Goal: Task Accomplishment & Management: Complete application form

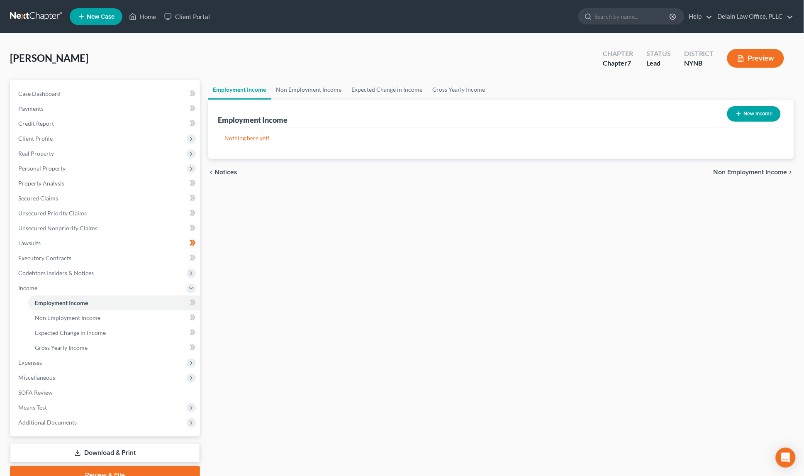
click at [752, 111] on button "New Income" at bounding box center [754, 113] width 54 height 15
select select "0"
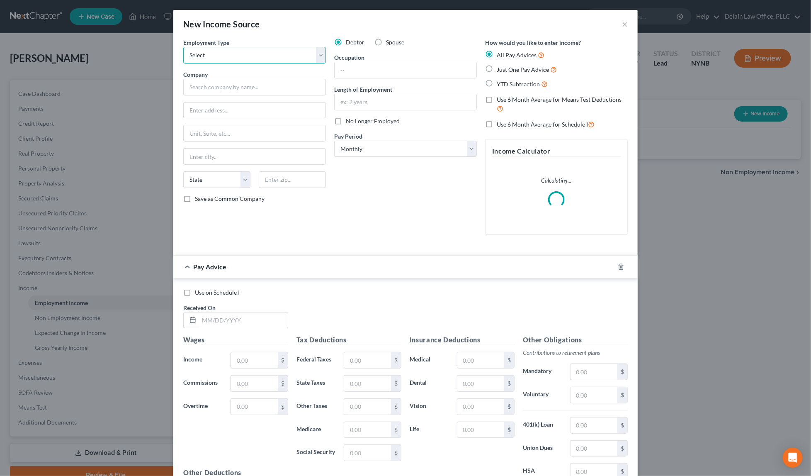
select select "0"
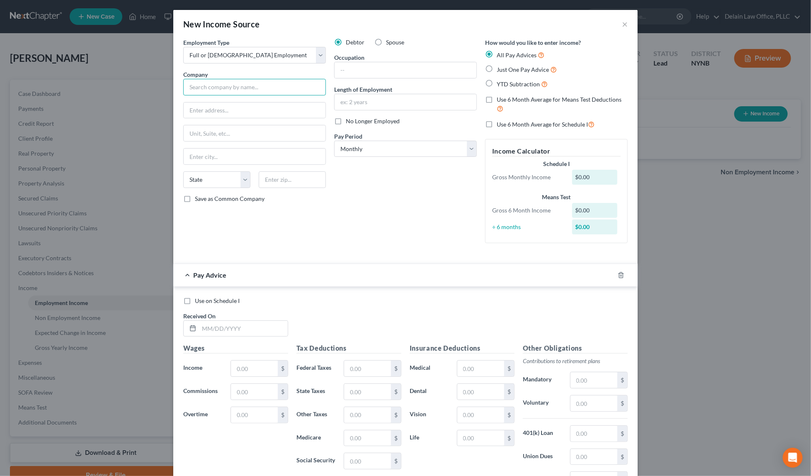
click at [283, 84] on input "text" at bounding box center [254, 87] width 143 height 17
type input "D"
type input "Sedgwick Claims Management Services, Inc."
type input "[STREET_ADDRESS]"
type input "38125"
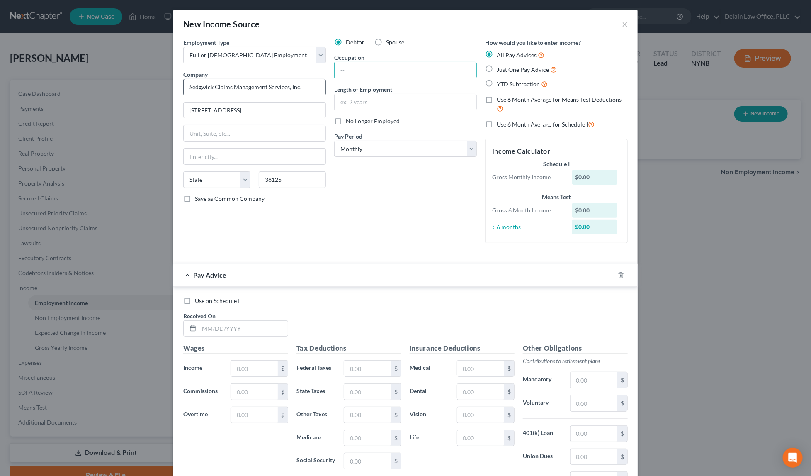
type input "[GEOGRAPHIC_DATA]"
select select "44"
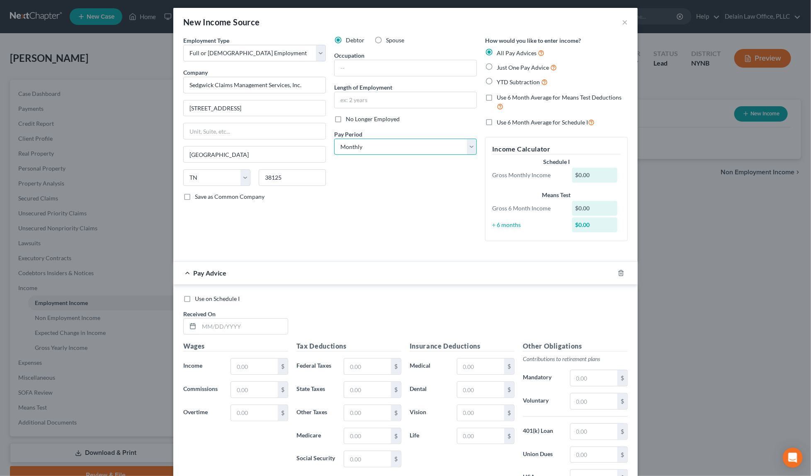
select select "2"
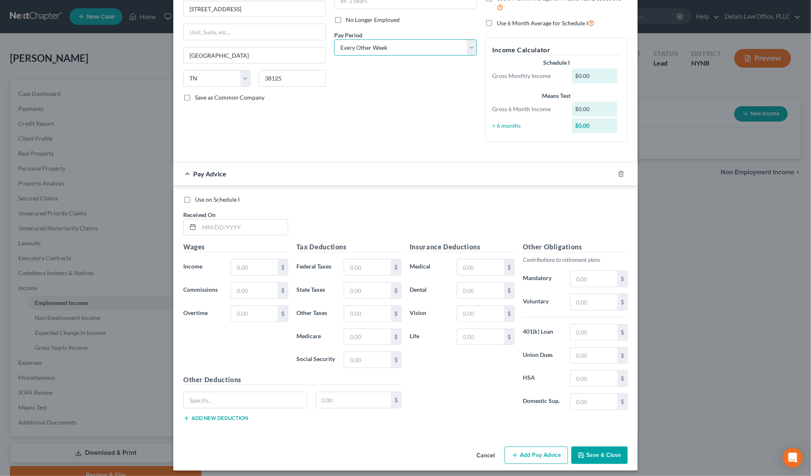
scroll to position [101, 0]
click at [262, 225] on input "text" at bounding box center [243, 228] width 89 height 16
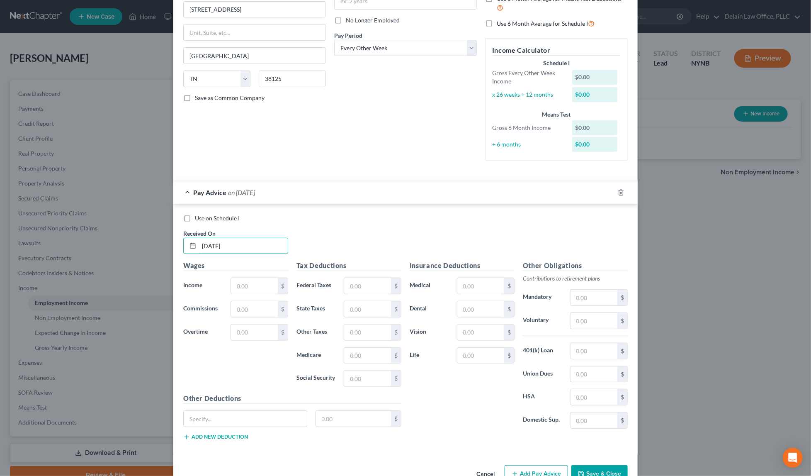
type input "[DATE]"
type input "3,269.24"
type input "84.86"
type input "136.78"
type input "12.68"
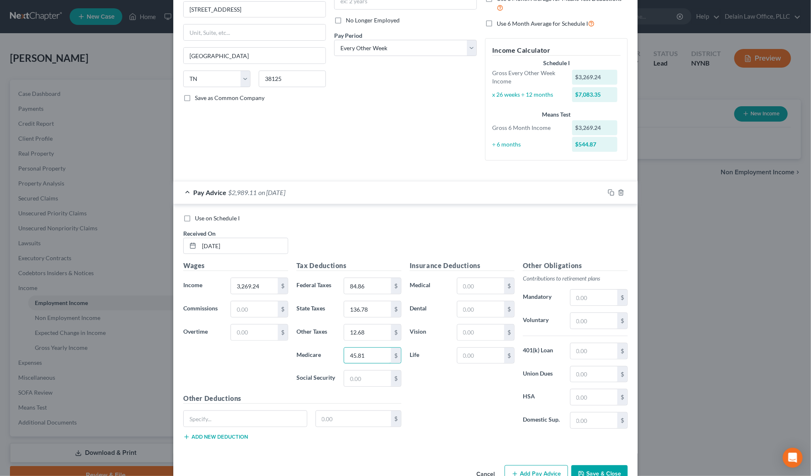
type input "45.81"
type input "195.9"
click at [588, 294] on input "text" at bounding box center [594, 298] width 47 height 16
type input "196.16"
click at [284, 411] on input "text" at bounding box center [245, 419] width 123 height 16
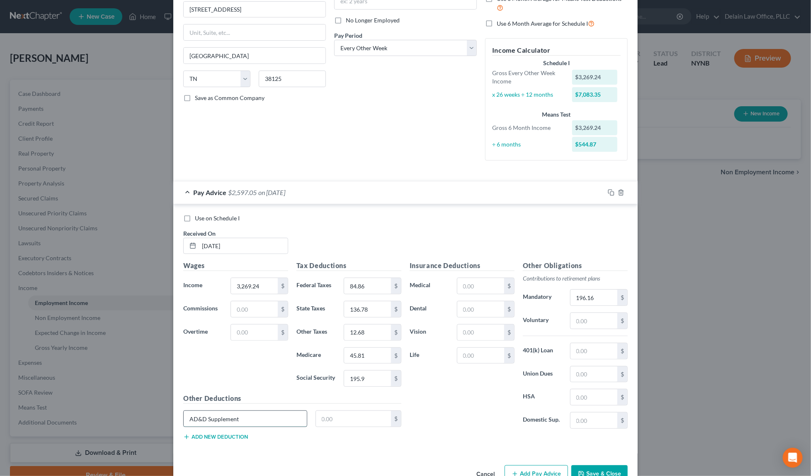
type input "AD&D Supplement"
type input "1.18"
click at [470, 304] on input "text" at bounding box center [480, 309] width 47 height 16
type input "17.46"
click at [472, 284] on input "text" at bounding box center [480, 286] width 47 height 16
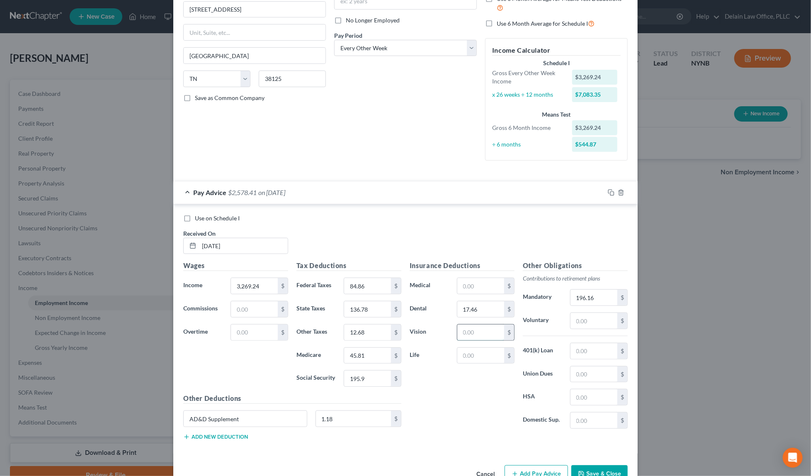
click at [481, 325] on input "text" at bounding box center [480, 332] width 47 height 16
type input "5.19"
click at [480, 280] on input "text" at bounding box center [480, 286] width 47 height 16
click at [574, 389] on input "text" at bounding box center [594, 397] width 47 height 16
type input "52.17"
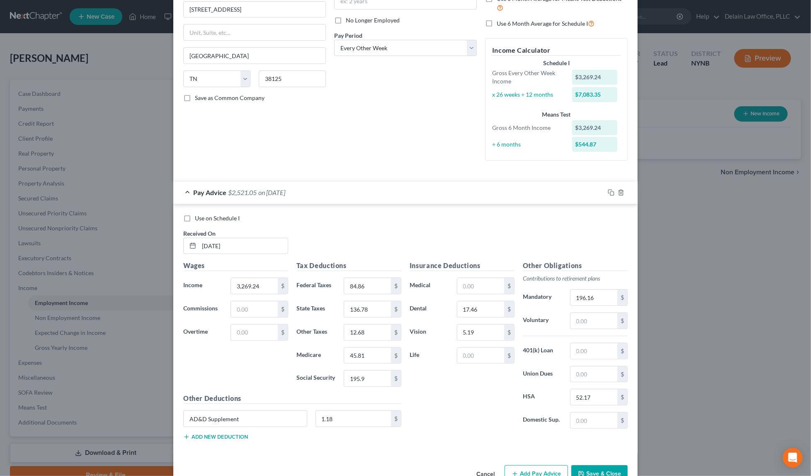
click at [239, 433] on button "Add new deduction" at bounding box center [215, 436] width 65 height 7
click at [473, 278] on input "text" at bounding box center [480, 286] width 47 height 16
type input "43.46"
click at [471, 348] on input "text" at bounding box center [480, 356] width 47 height 16
type input "12.95"
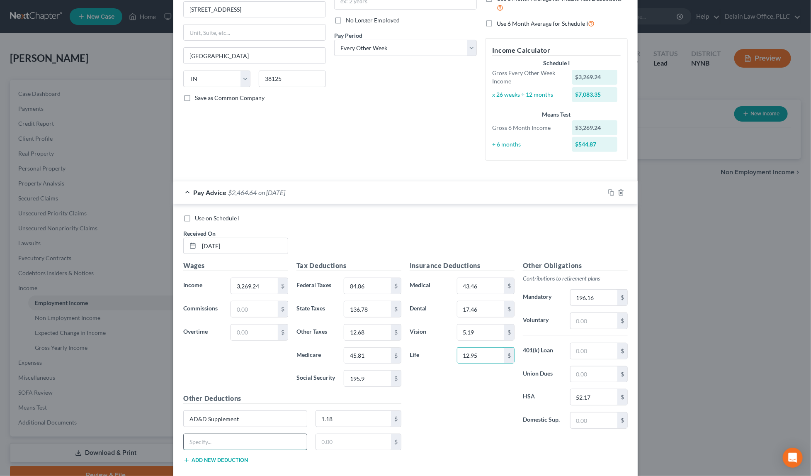
click at [257, 434] on input "text" at bounding box center [245, 442] width 123 height 16
type input "Accident"
type input "1.72"
click at [219, 457] on button "Add new deduction" at bounding box center [215, 460] width 65 height 7
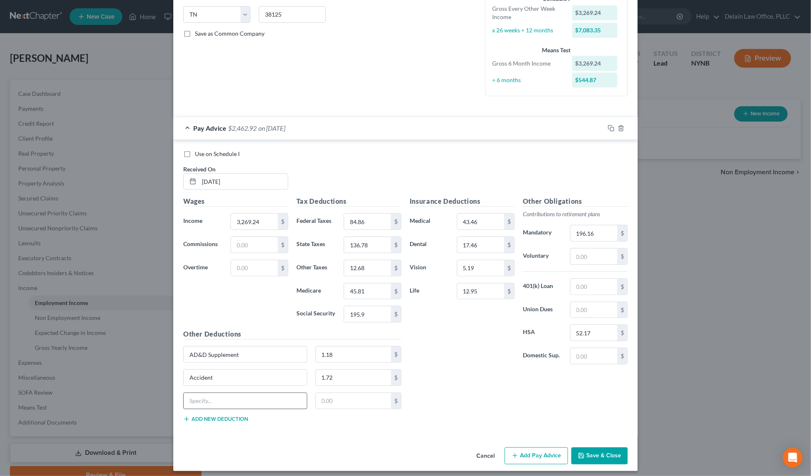
scroll to position [165, 0]
type input "Critical Illness"
type input "7.38"
click at [209, 416] on button "Add new deduction" at bounding box center [215, 419] width 65 height 7
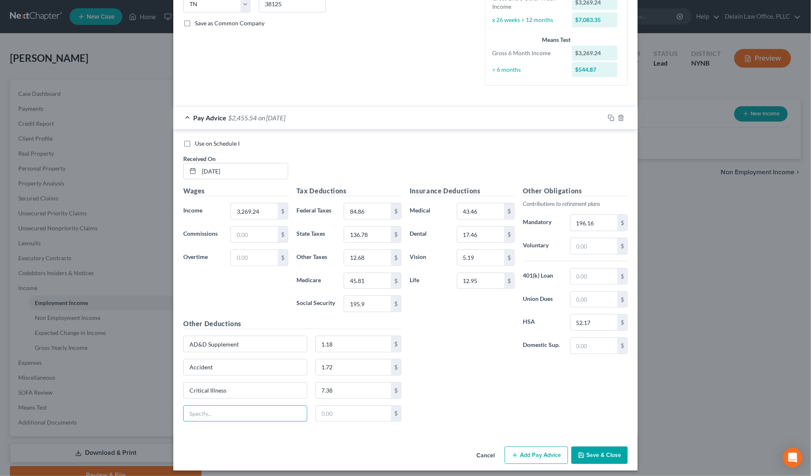
scroll to position [175, 0]
click at [535, 447] on button "Add Pay Advice" at bounding box center [536, 455] width 63 height 17
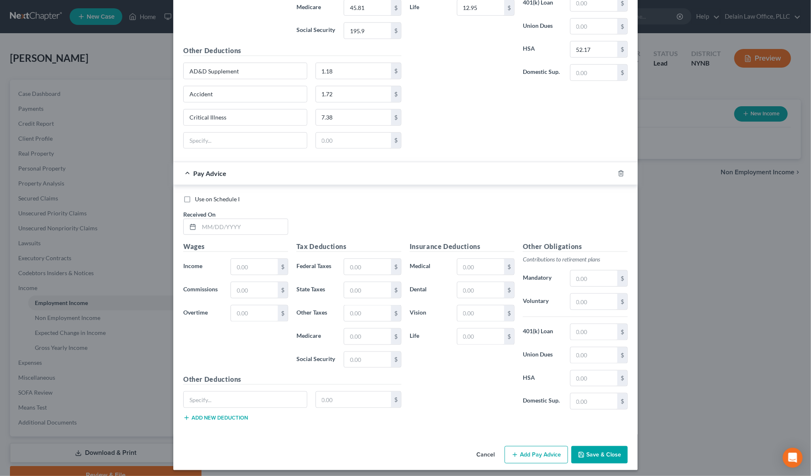
scroll to position [447, 0]
click at [243, 220] on input "text" at bounding box center [243, 228] width 89 height 16
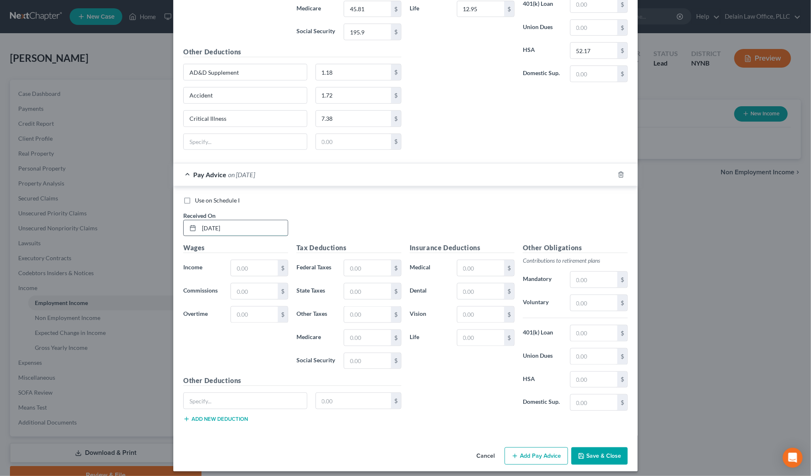
type input "[DATE]"
type input "3,269.24"
type input "84.86"
type input "136.78"
type input "12.68"
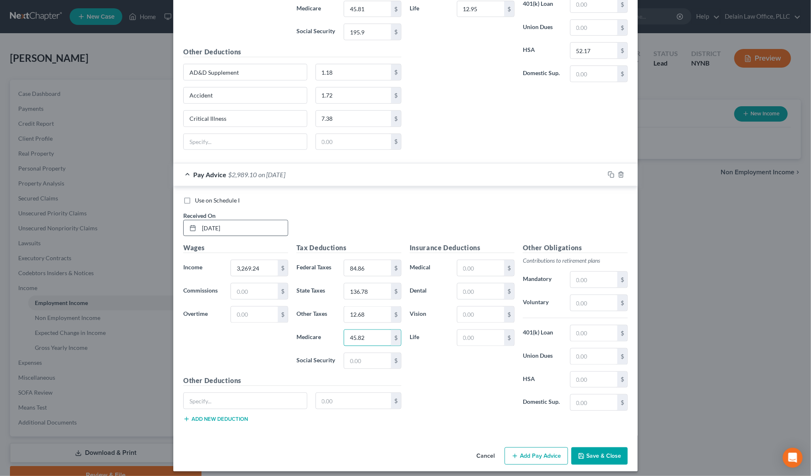
type input "45.82"
type input "195.9"
type input "AD&D Supplement"
type input "1.18"
click at [227, 416] on button "Add new deduction" at bounding box center [215, 419] width 65 height 7
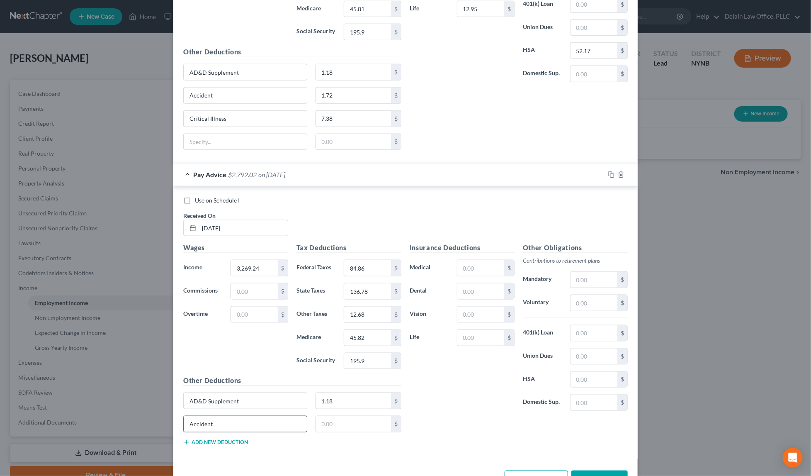
type input "Accident"
type input "1.72"
click at [208, 439] on button "Add new deduction" at bounding box center [215, 442] width 65 height 7
type input "Critical Illness"
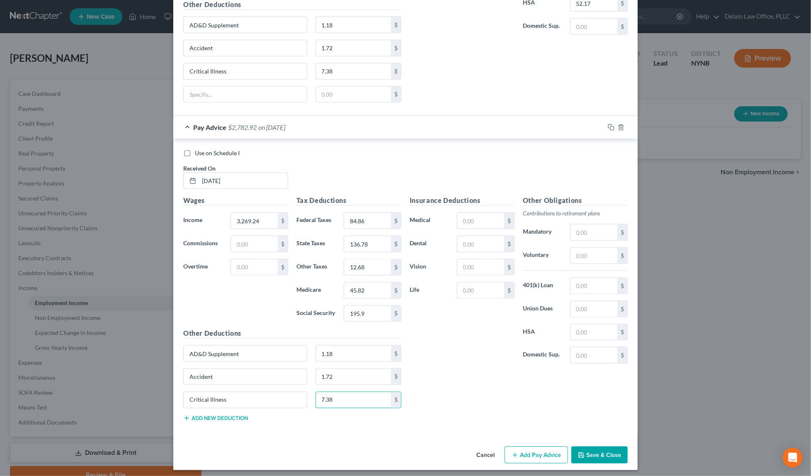
scroll to position [494, 0]
type input "7.38"
click at [211, 415] on button "Add new deduction" at bounding box center [215, 418] width 65 height 7
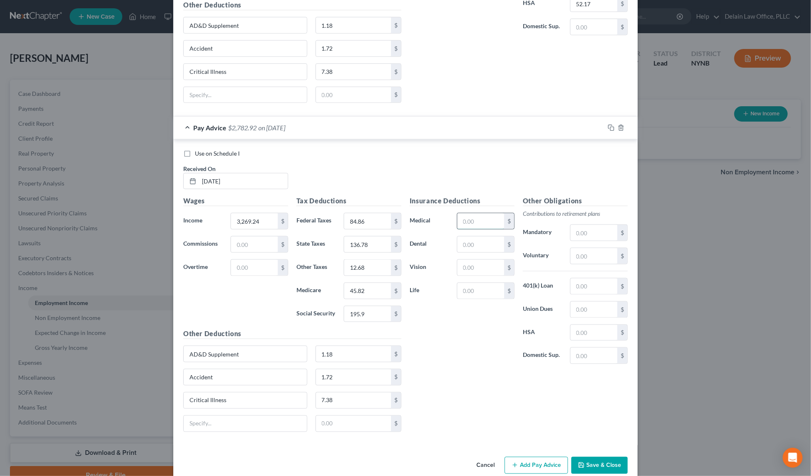
click at [472, 219] on input "text" at bounding box center [480, 221] width 47 height 16
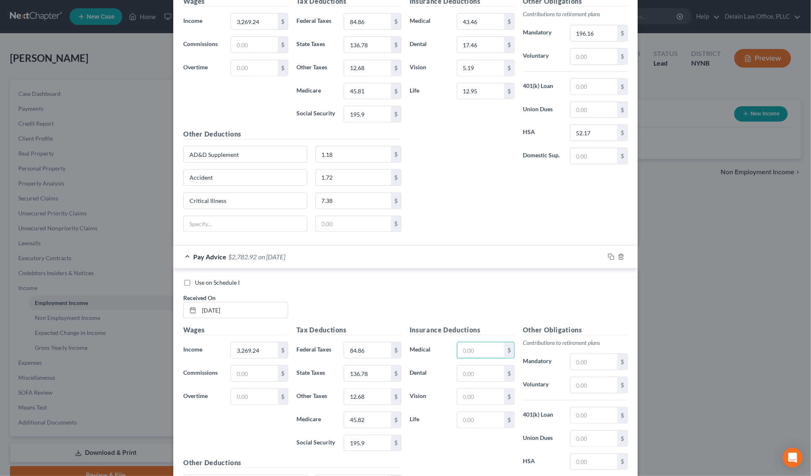
scroll to position [366, 0]
type input "43.46"
type input "17.46"
type input "5.19"
type input "12.95"
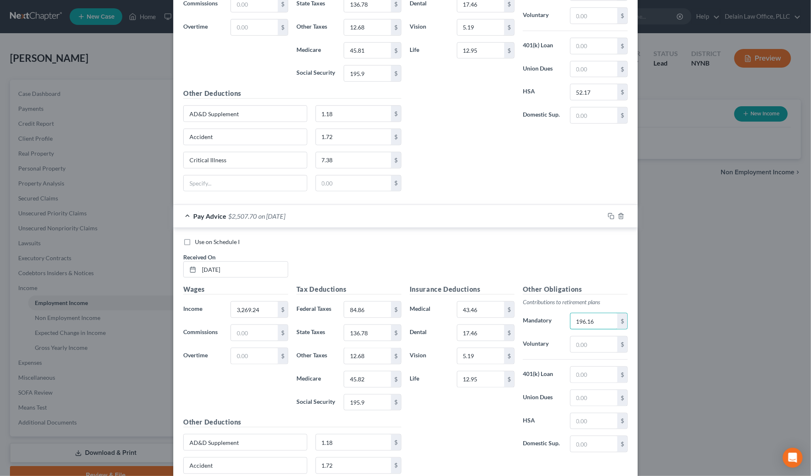
scroll to position [407, 0]
type input "196.16"
click at [595, 412] on input "text" at bounding box center [594, 420] width 47 height 16
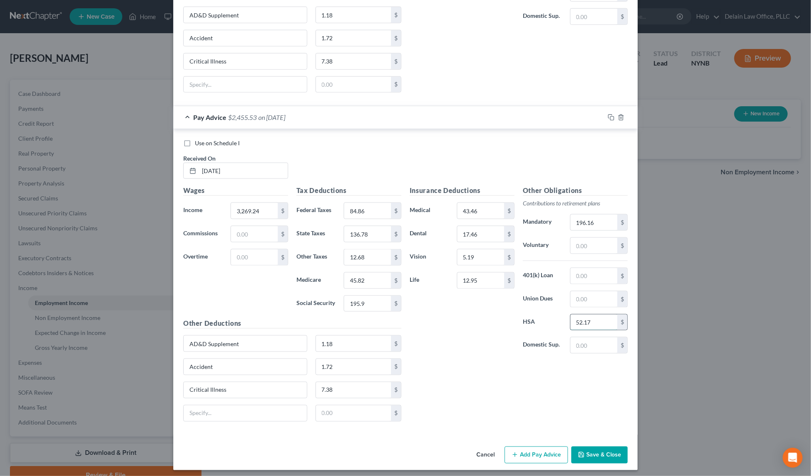
scroll to position [504, 0]
type input "52.17"
click at [533, 455] on button "Add Pay Advice" at bounding box center [536, 455] width 63 height 17
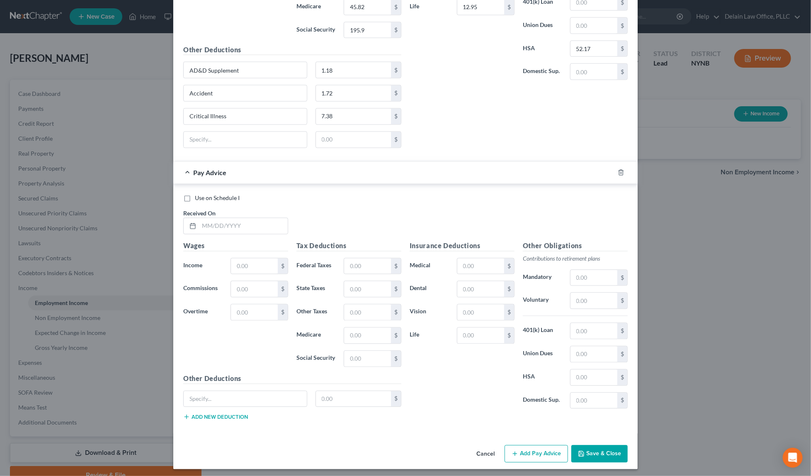
scroll to position [776, 0]
click at [237, 219] on input "text" at bounding box center [243, 227] width 89 height 16
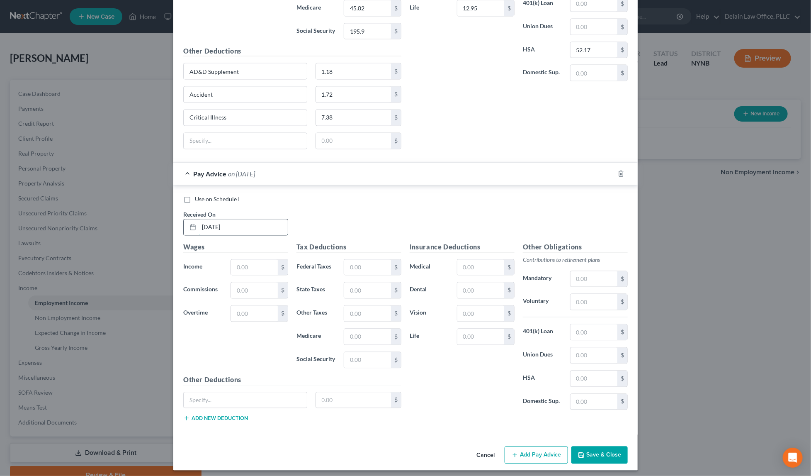
type input "[DATE]"
type input "3,269.24"
type input "84.86"
type input "136.78"
type input "12.68"
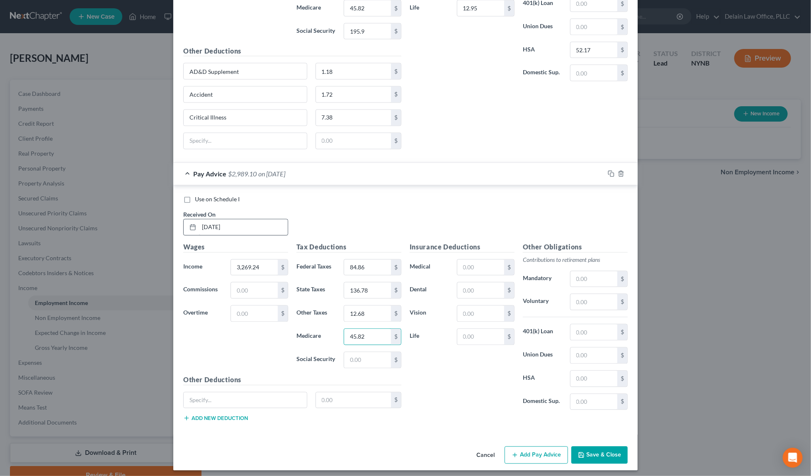
type input "45.82"
type input "195.9"
type input "AD&D Supplement"
type input "1.18"
click at [202, 415] on button "Add new deduction" at bounding box center [215, 418] width 65 height 7
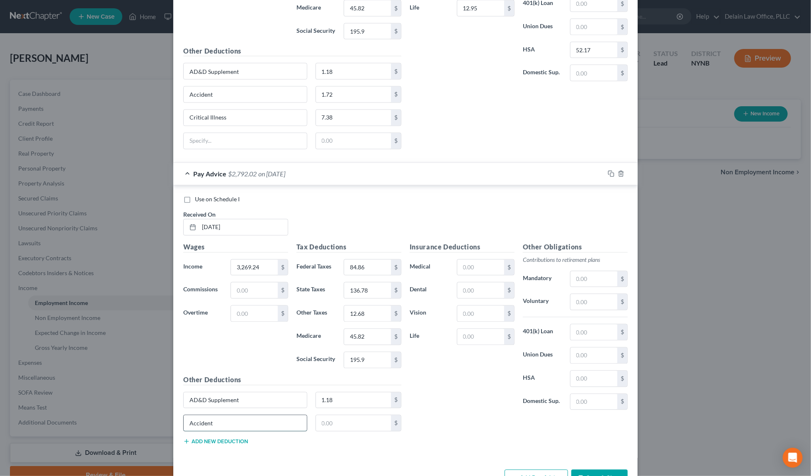
type input "Accident"
type input "1.72"
click at [200, 438] on button "Add new deduction" at bounding box center [215, 441] width 65 height 7
type input "Critical Illness"
type input "7.38"
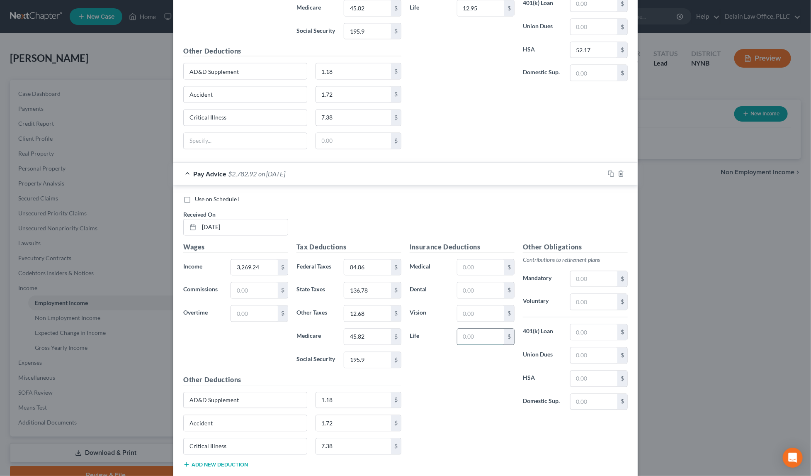
click at [463, 333] on input "text" at bounding box center [480, 337] width 47 height 16
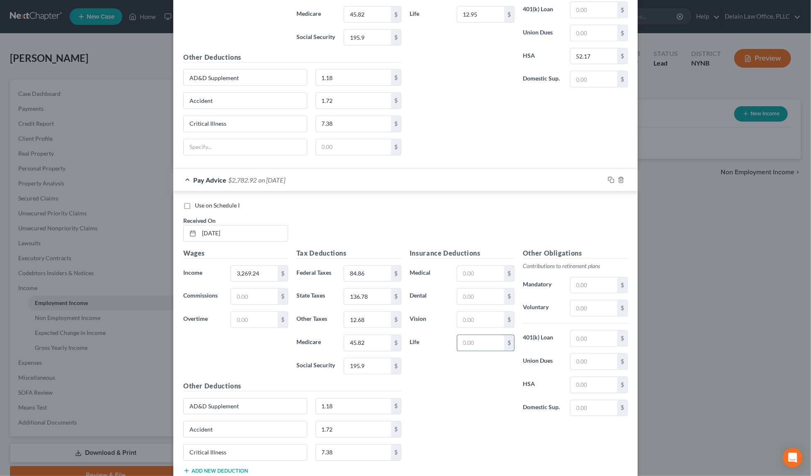
scroll to position [774, 0]
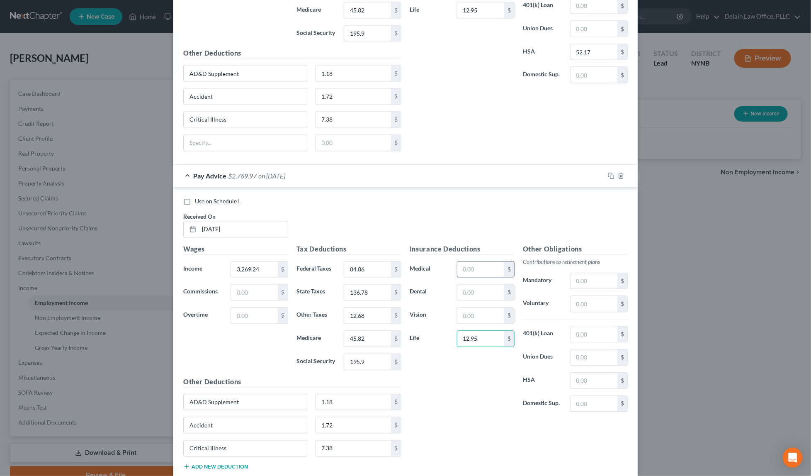
type input "12.95"
click at [470, 268] on input "text" at bounding box center [480, 270] width 47 height 16
type input "43.46"
type input "17.46"
type input "5.19"
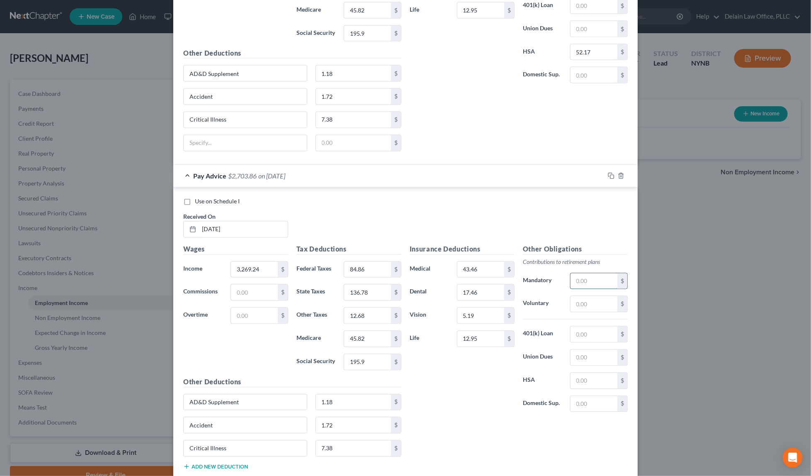
click at [592, 273] on input "text" at bounding box center [594, 281] width 47 height 16
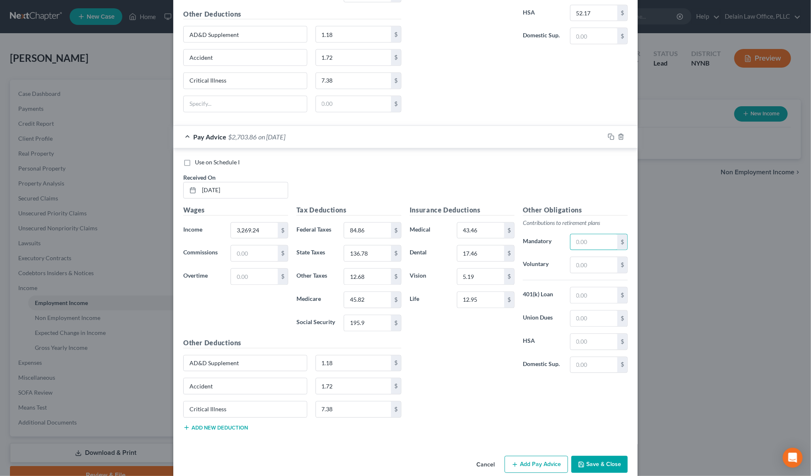
scroll to position [814, 0]
type input "196.16"
click at [604, 333] on input "text" at bounding box center [594, 341] width 47 height 16
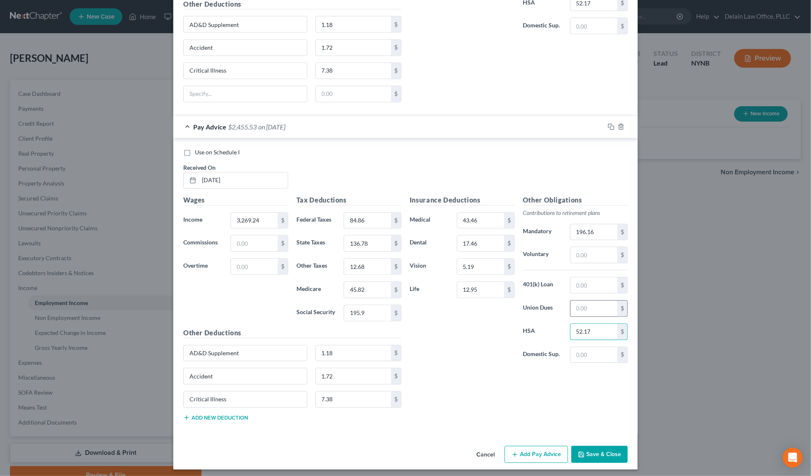
scroll to position [823, 0]
type input "52.17"
click at [542, 454] on button "Add Pay Advice" at bounding box center [536, 454] width 63 height 17
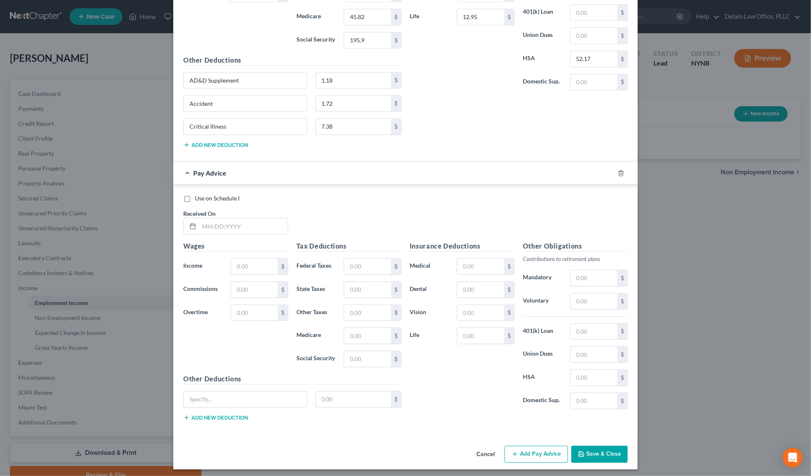
scroll to position [1096, 0]
click at [267, 226] on input "text" at bounding box center [243, 227] width 89 height 16
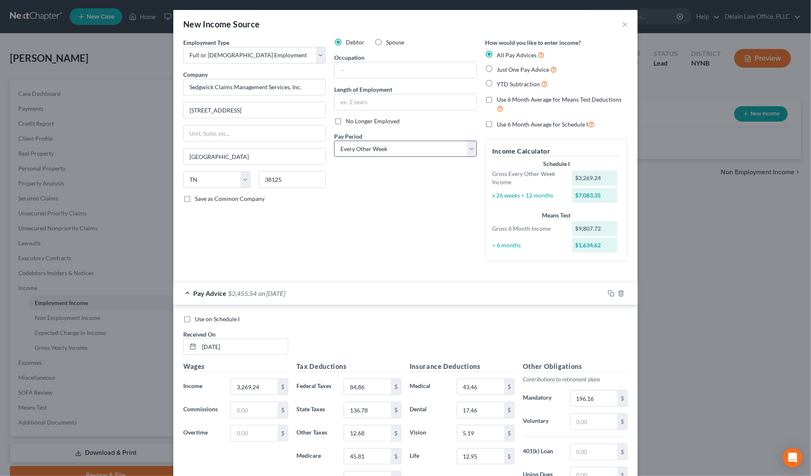
scroll to position [0, 0]
click at [497, 98] on label "Use 6 Month Average for Means Test Deductions" at bounding box center [562, 104] width 131 height 18
click at [500, 98] on input "Use 6 Month Average for Means Test Deductions" at bounding box center [502, 97] width 5 height 5
checkbox input "true"
click at [497, 122] on label "Use 6 Month Average for Schedule I" at bounding box center [546, 124] width 98 height 10
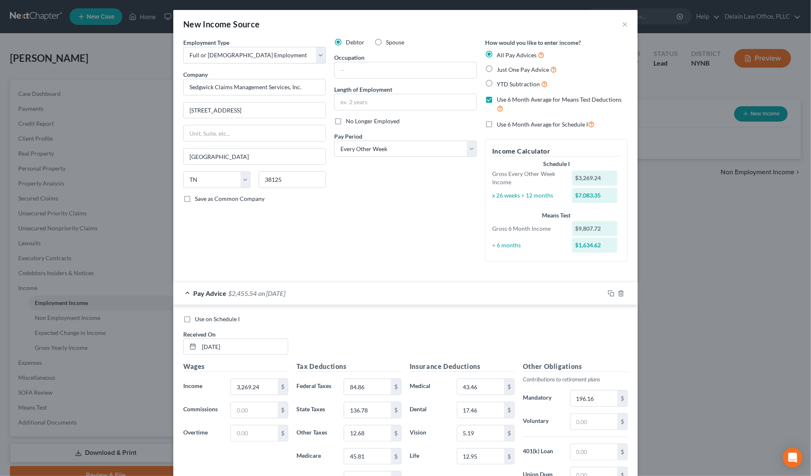
click at [500, 122] on input "Use 6 Month Average for Schedule I" at bounding box center [502, 121] width 5 height 5
checkbox input "true"
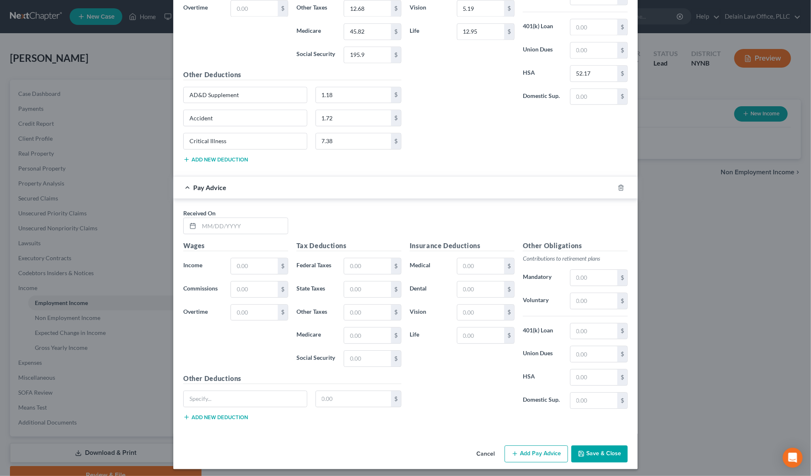
scroll to position [1035, 0]
click at [253, 224] on input "text" at bounding box center [243, 226] width 89 height 16
type input "[DATE]"
type input "3,269.24"
type input "84.86"
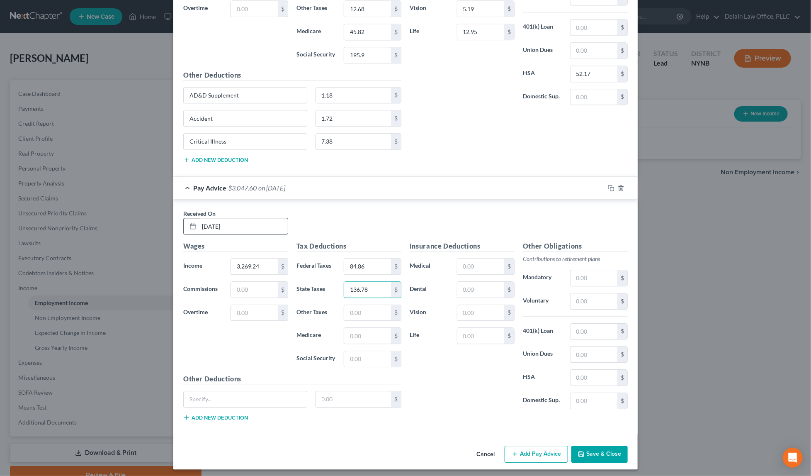
type input "136.78"
type input "12.68"
type input "45.81"
type input "195.91"
type input "AD&D Supplement"
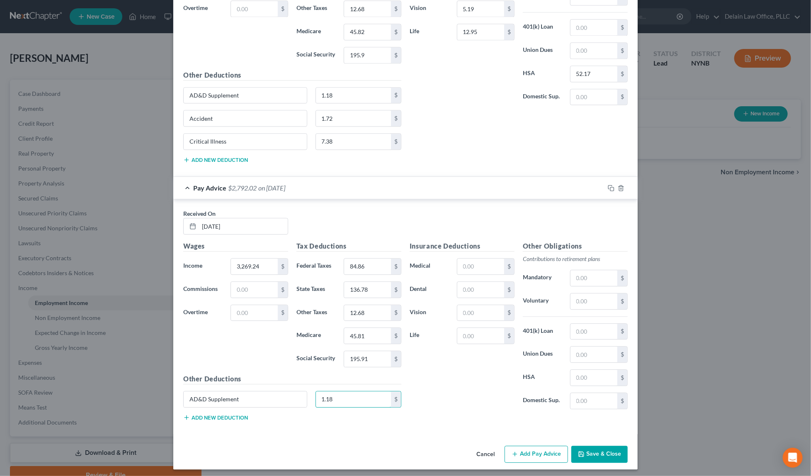
type input "1.18"
click at [211, 414] on button "Add new deduction" at bounding box center [215, 417] width 65 height 7
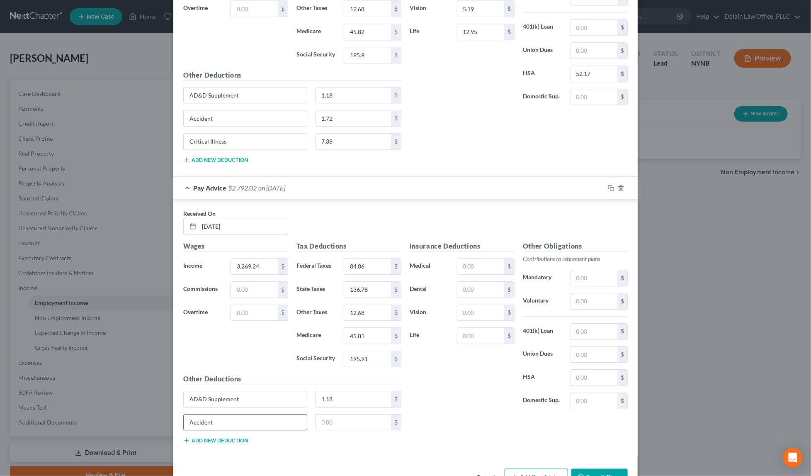
type input "Accident"
type input "1.72"
click at [197, 437] on button "Add new deduction" at bounding box center [215, 440] width 65 height 7
type input "Critical Illness"
type input "7.38"
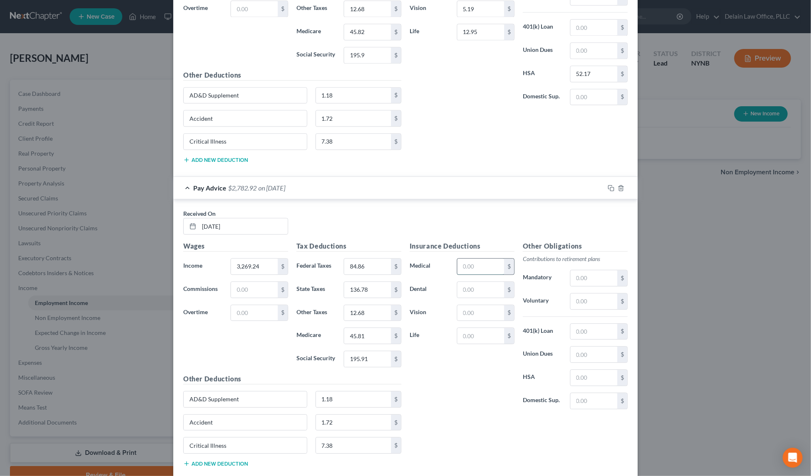
click at [463, 265] on input "text" at bounding box center [480, 266] width 47 height 16
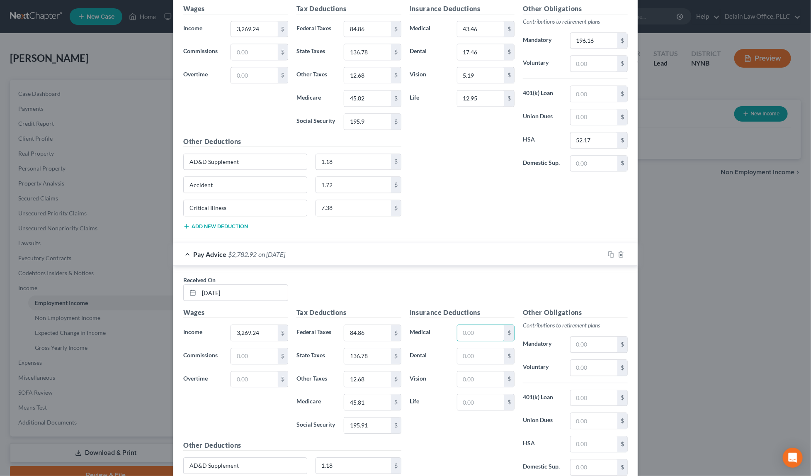
scroll to position [966, 0]
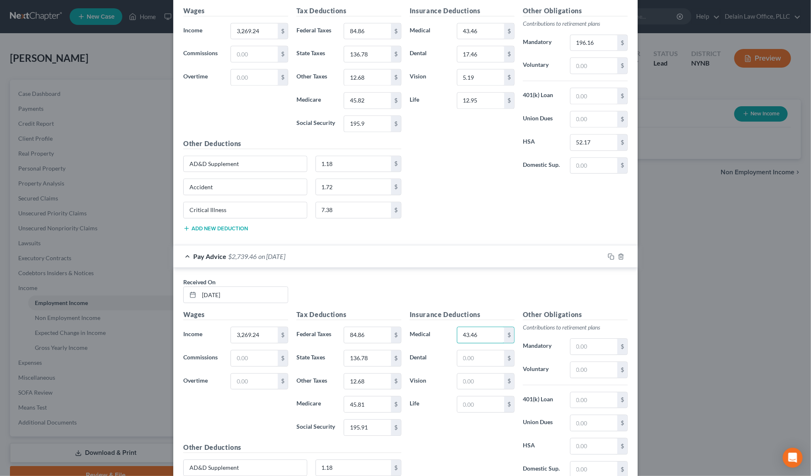
type input "43.46"
type input "17.46"
type input "5.19"
type input "12.95"
click at [596, 339] on input "text" at bounding box center [594, 346] width 47 height 16
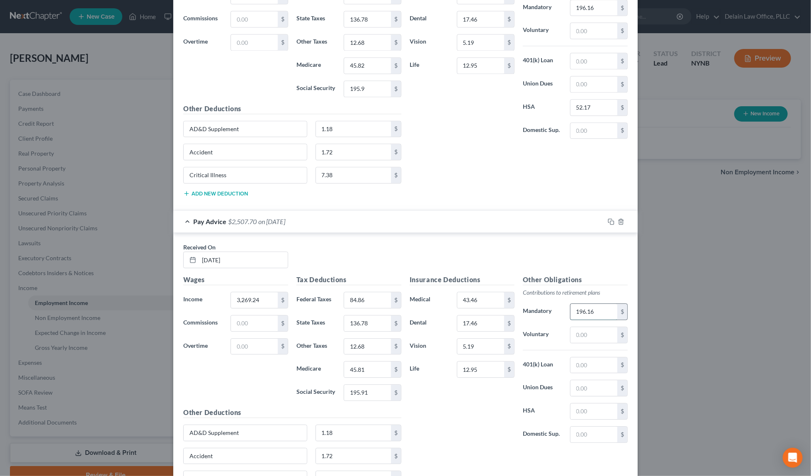
scroll to position [1012, 0]
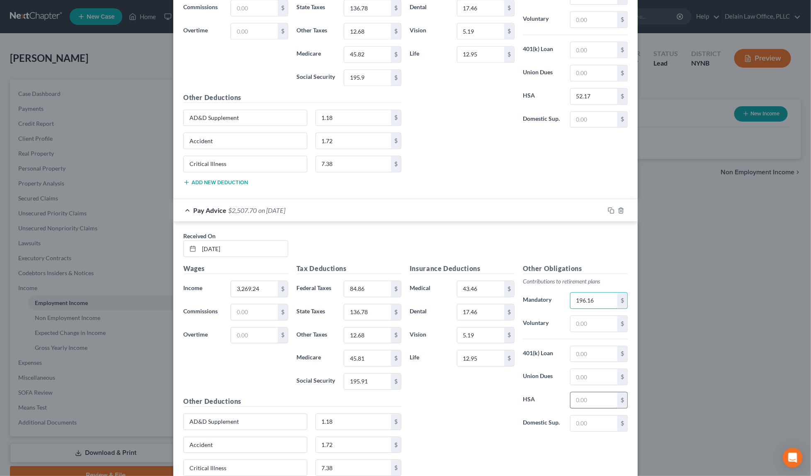
type input "196.16"
click at [590, 394] on input "text" at bounding box center [594, 400] width 47 height 16
type input "52.17"
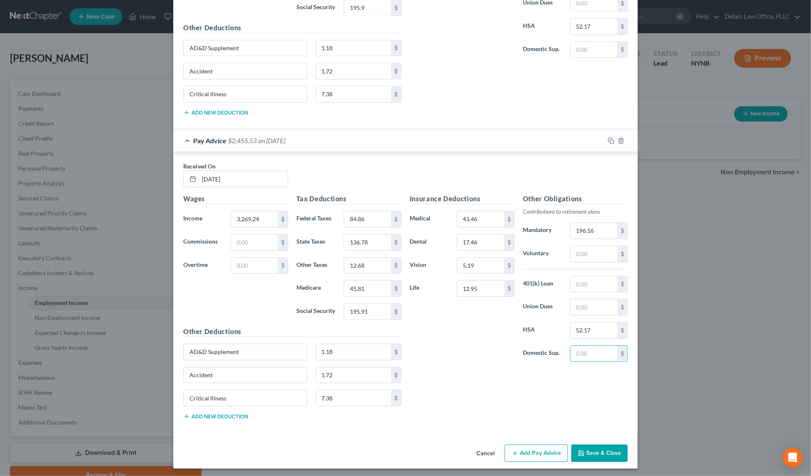
scroll to position [1082, 0]
click at [529, 451] on button "Add Pay Advice" at bounding box center [536, 453] width 63 height 17
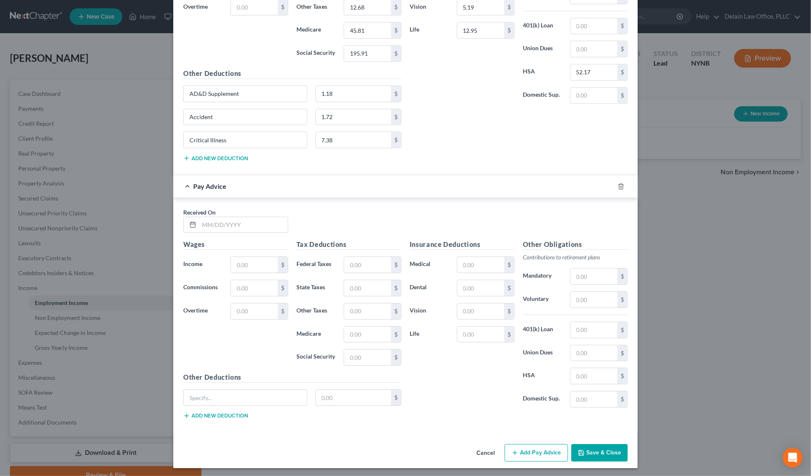
scroll to position [1339, 0]
click at [237, 221] on input "text" at bounding box center [243, 226] width 89 height 16
type input "[DATE]"
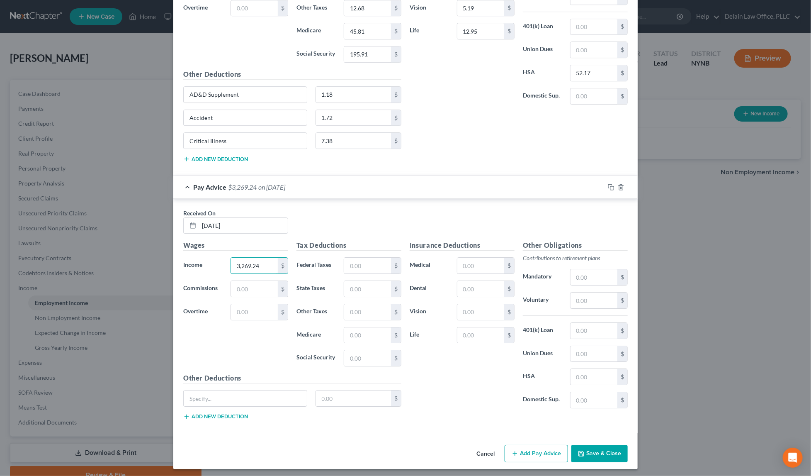
type input "3,269.24"
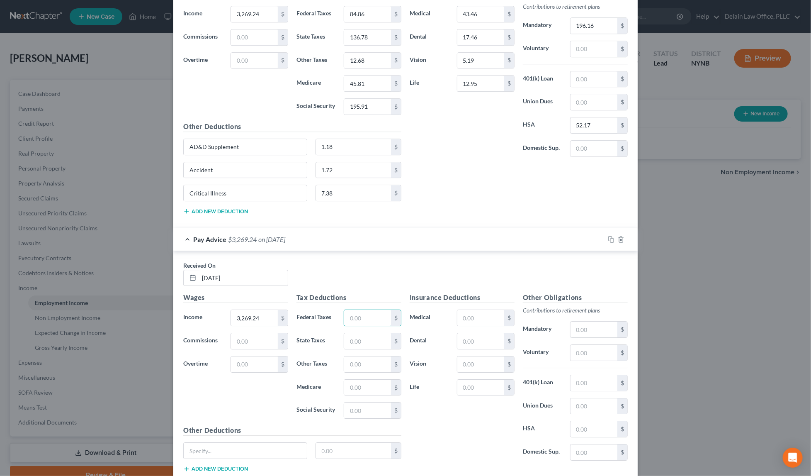
scroll to position [1282, 0]
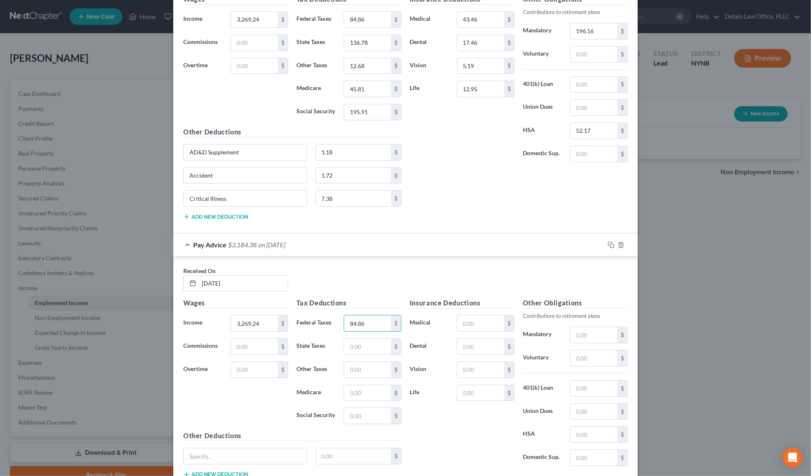
type input "84.86"
type input "136.78"
type input "12.68"
type input "45.81"
type input "195.91"
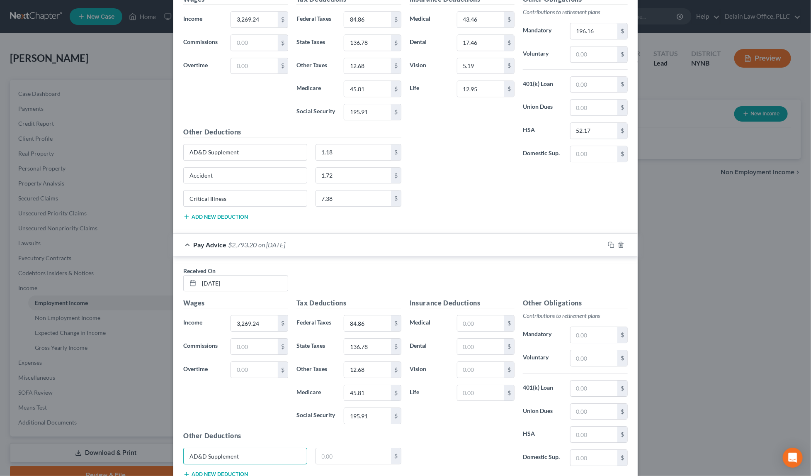
type input "AD&D Supplement"
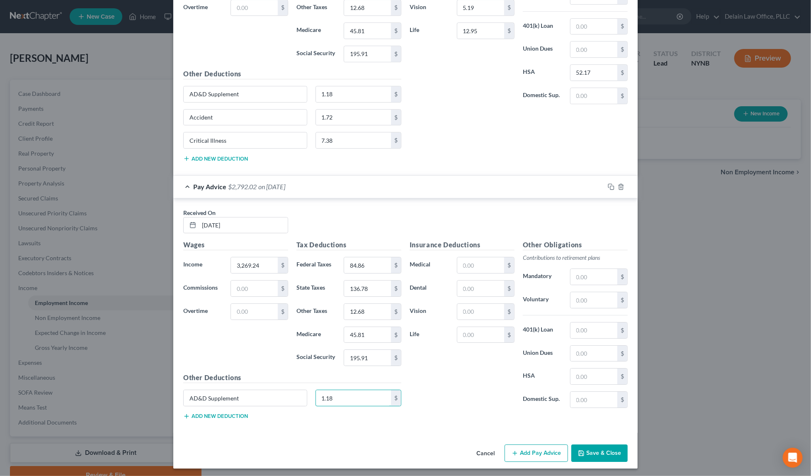
scroll to position [1339, 0]
type input "1.18"
click at [233, 414] on button "Add new deduction" at bounding box center [215, 416] width 65 height 7
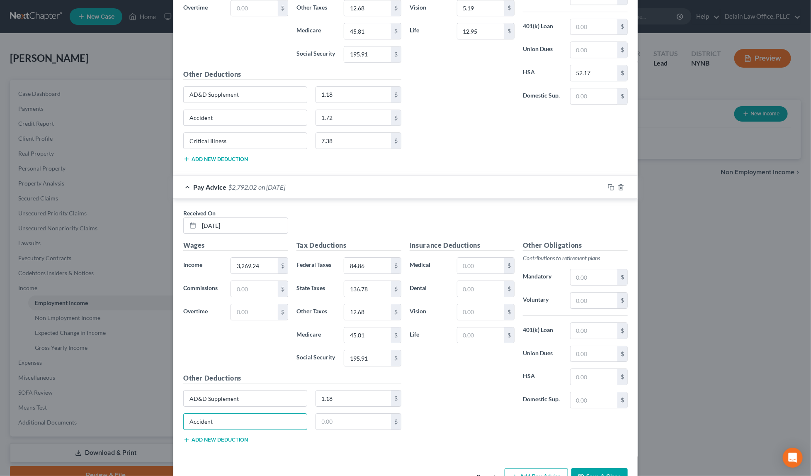
type input "Accident"
type input "1.72"
click at [221, 439] on button "Add new deduction" at bounding box center [215, 439] width 65 height 7
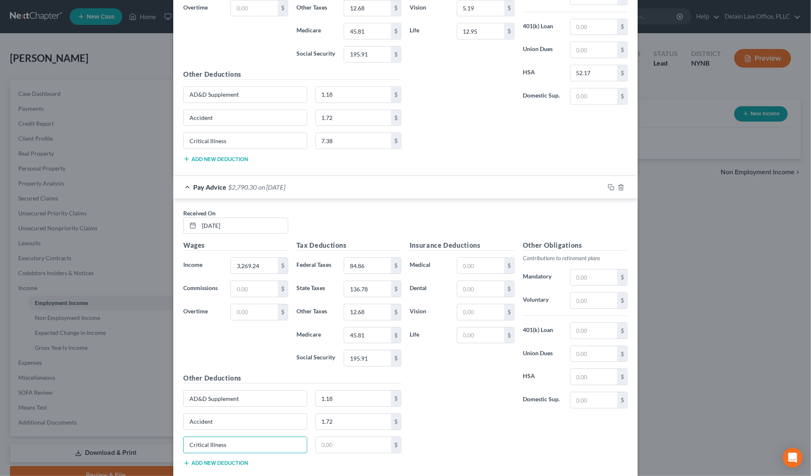
type input "Critical Illness"
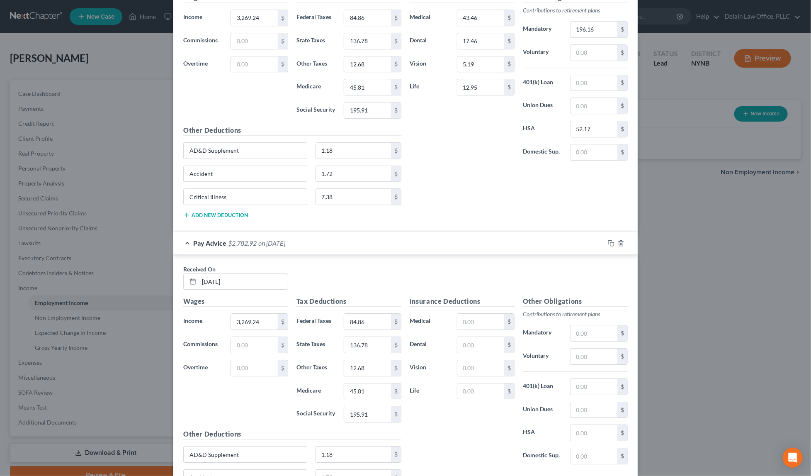
scroll to position [1267, 0]
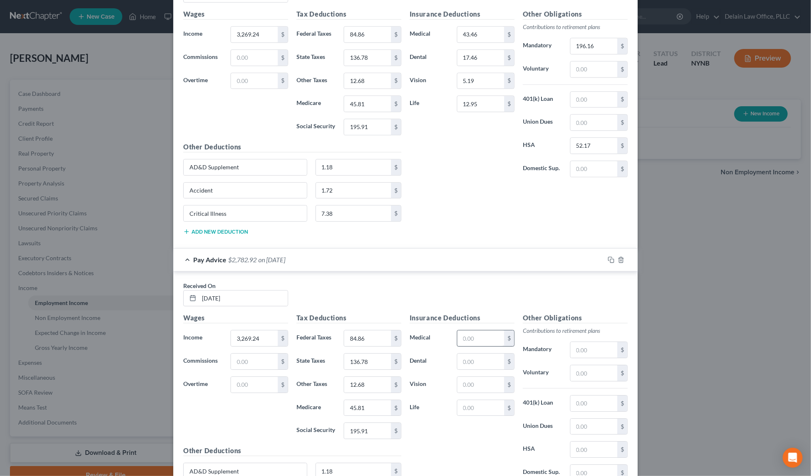
type input "7.38"
click at [476, 331] on input "text" at bounding box center [480, 338] width 47 height 16
type input "43.46"
type input "17.46"
type input "5.19"
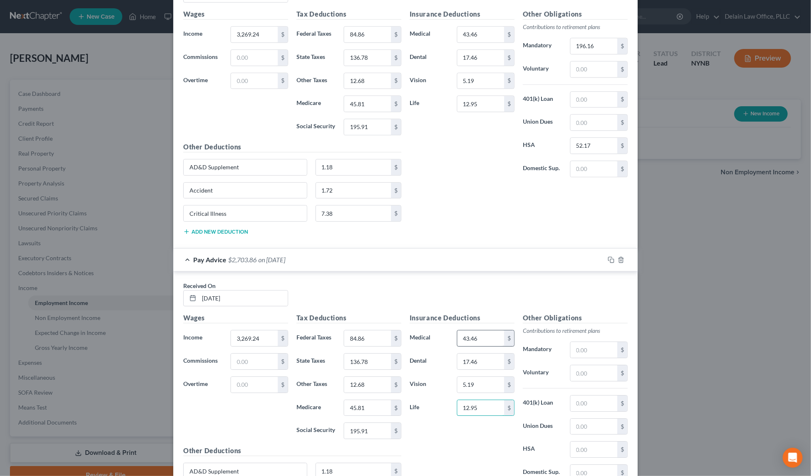
type input "12.95"
type input "196.16"
type input "52.17"
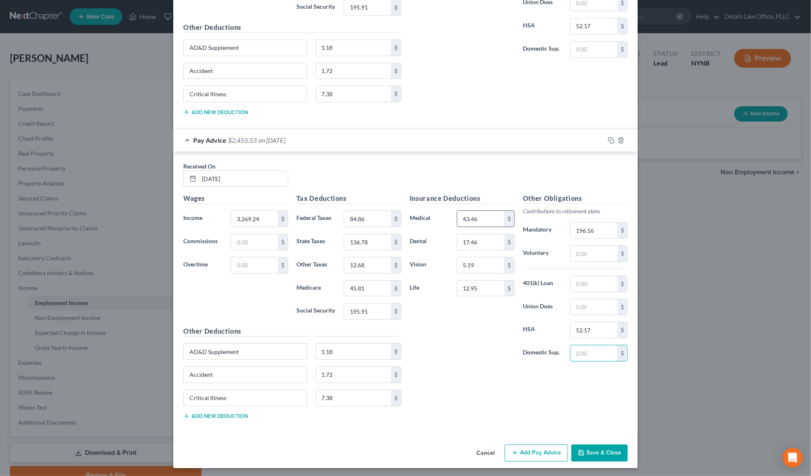
scroll to position [1386, 0]
click at [512, 340] on div "Insurance Deductions Medical 43.46 $ Dental 17.46 $ Vision 5.19 $ Life 12.95 $" at bounding box center [462, 281] width 113 height 175
click at [532, 448] on button "Add Pay Advice" at bounding box center [536, 453] width 63 height 17
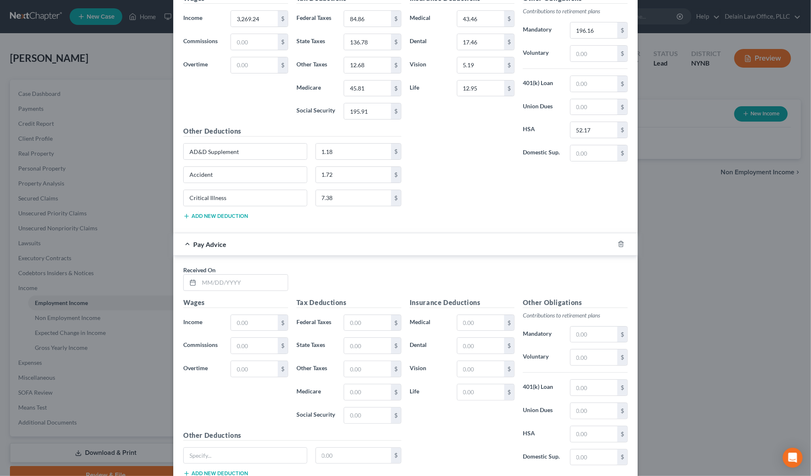
scroll to position [1586, 0]
click at [226, 279] on input "text" at bounding box center [243, 282] width 89 height 16
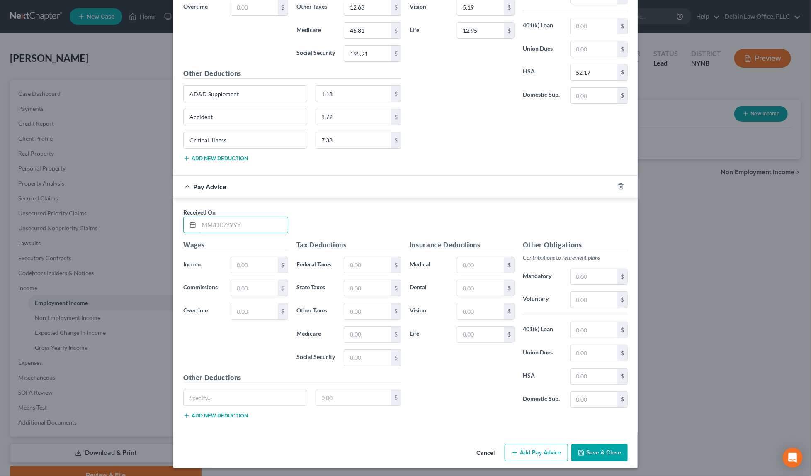
scroll to position [1643, 0]
type input "[DATE]"
type input "3,269.24"
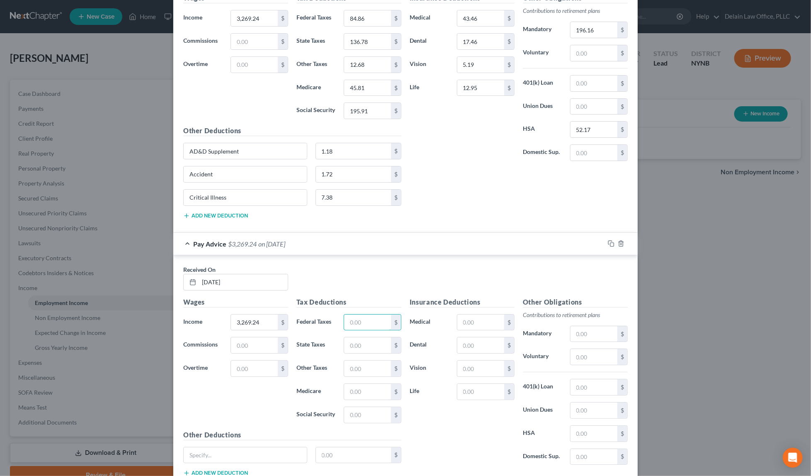
scroll to position [1583, 0]
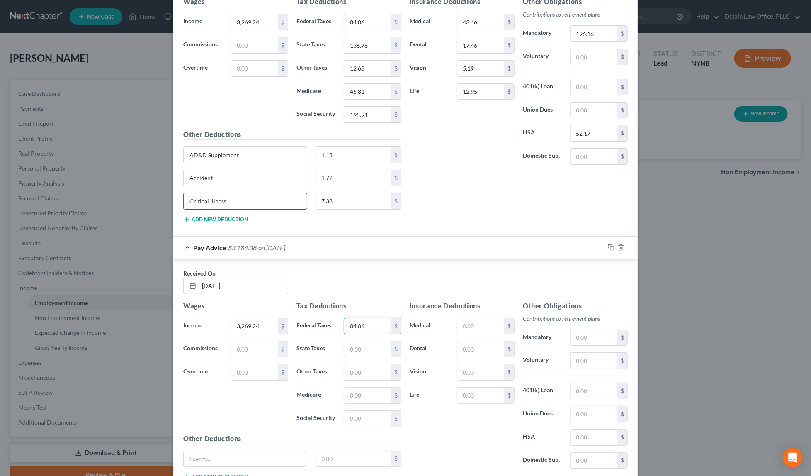
type input "84.86"
type input "4"
type input "136.78"
type input "12.68"
type input "45.81"
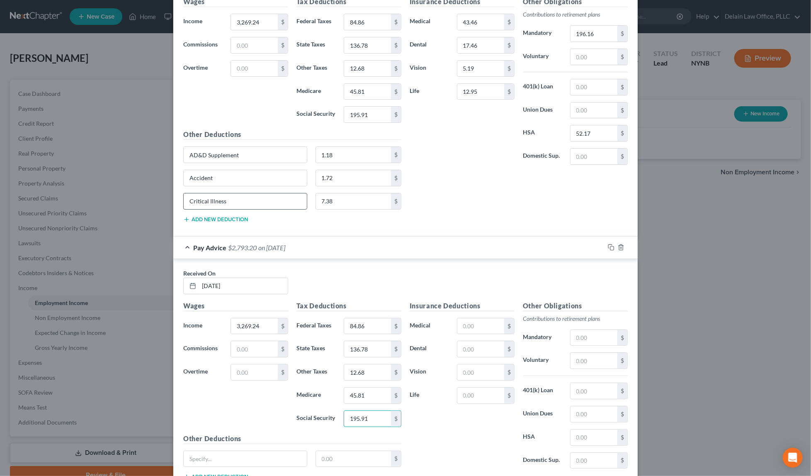
type input "195.91"
type input "AD&D Supplement"
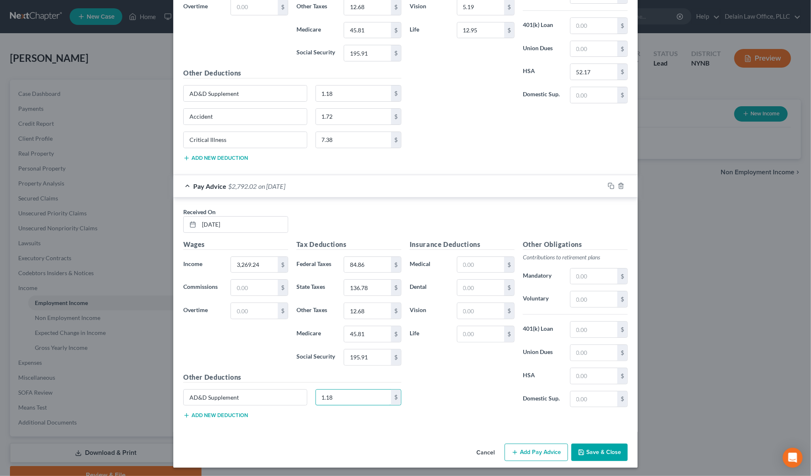
scroll to position [1644, 0]
type input "1.18"
click at [211, 413] on button "Add new deduction" at bounding box center [215, 415] width 65 height 7
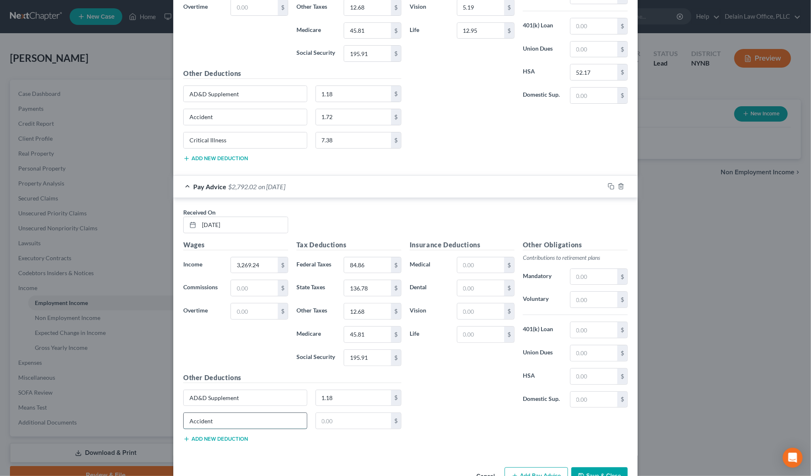
type input "Accident"
type input "1.72"
click at [220, 438] on button "Add new deduction" at bounding box center [215, 438] width 65 height 7
type input "Critical Illness"
type input "7.38"
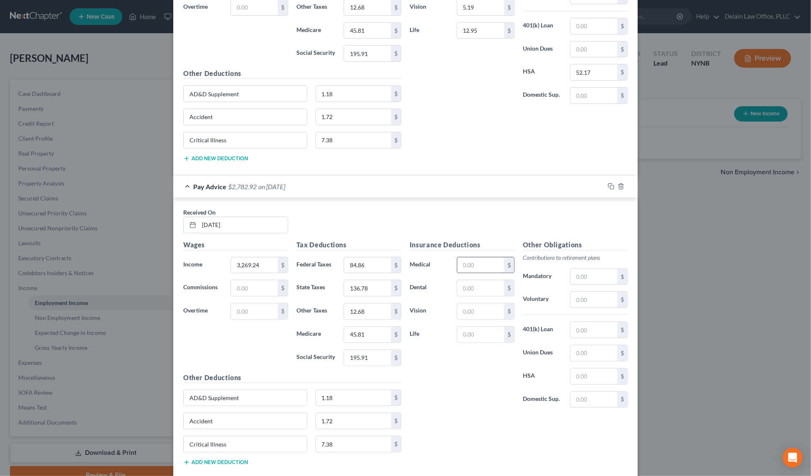
click at [476, 263] on input "text" at bounding box center [480, 265] width 47 height 16
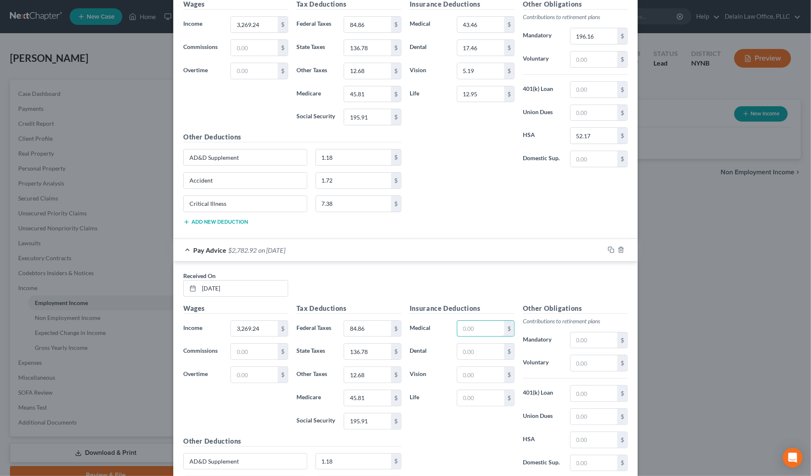
scroll to position [1574, 0]
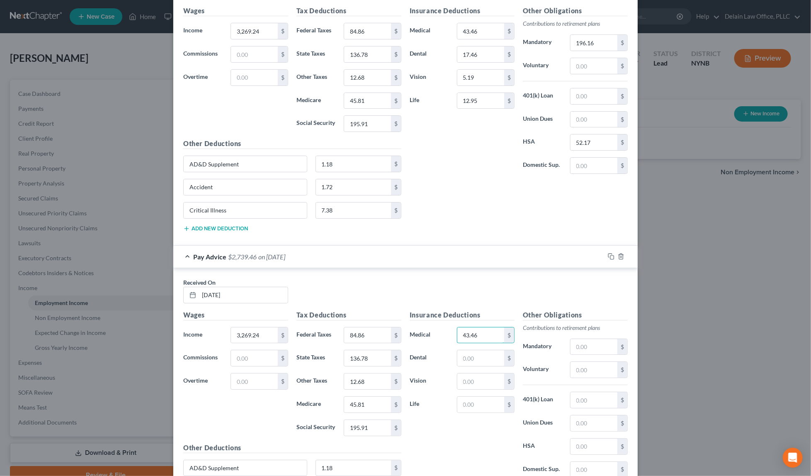
type input "43.46"
type input "17.46"
type input "5.19"
type input "12.95"
click at [573, 344] on input "text" at bounding box center [594, 347] width 47 height 16
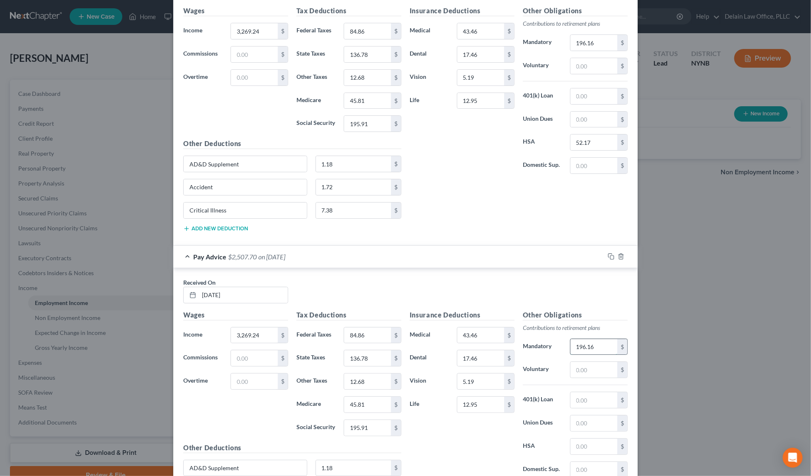
type input "196.16"
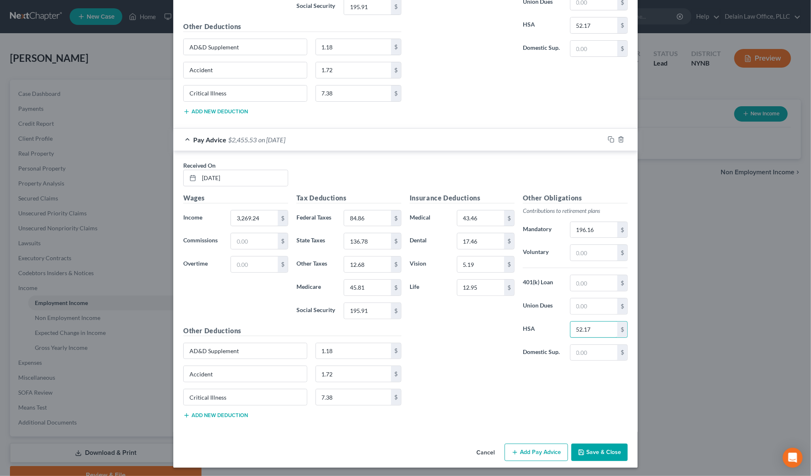
scroll to position [1690, 0]
type input "52.17"
click at [598, 451] on button "Save & Close" at bounding box center [600, 452] width 56 height 17
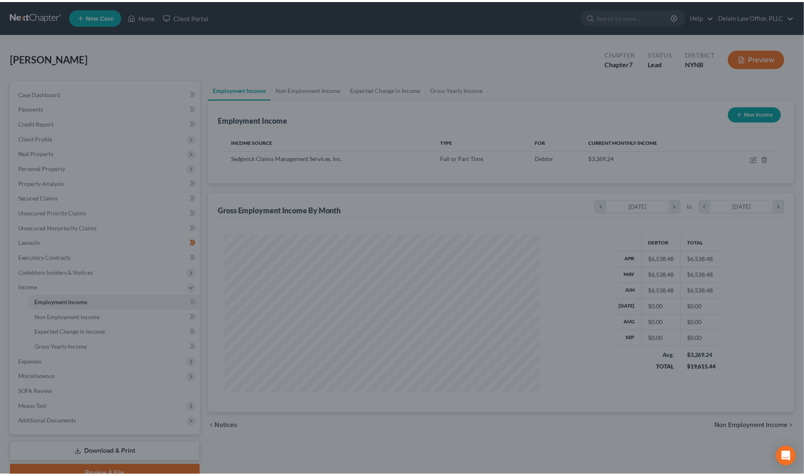
scroll to position [158, 332]
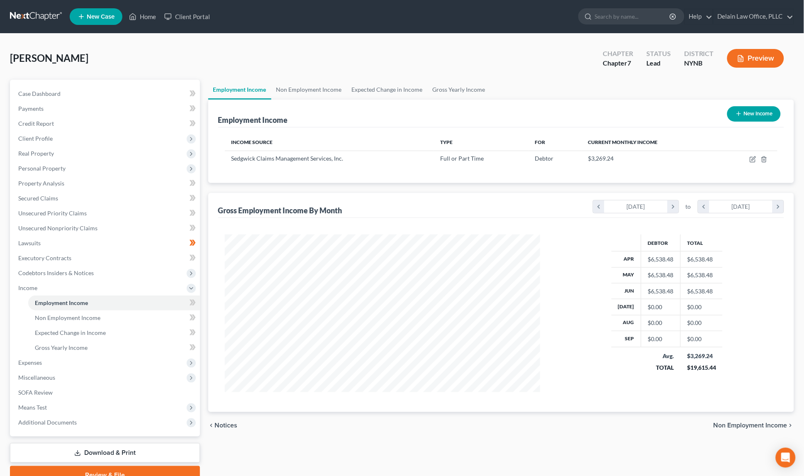
click at [569, 308] on div "Debtor Total Apr $6,538.48 $6,538.48 May $6,538.48 $6,538.48 Jun $6,538.48 $6,5…" at bounding box center [666, 313] width 237 height 158
